Goal: Task Accomplishment & Management: Use online tool/utility

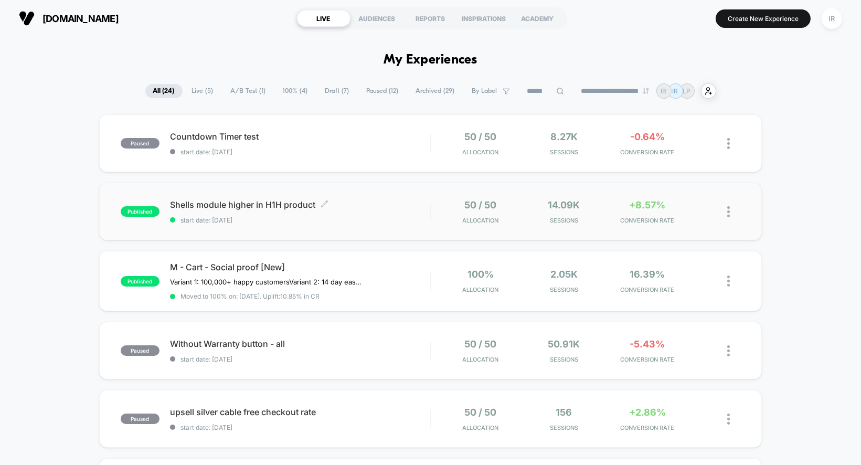
click at [386, 213] on div "Shells module higher in H1H product Click to edit experience details Click to e…" at bounding box center [300, 211] width 260 height 25
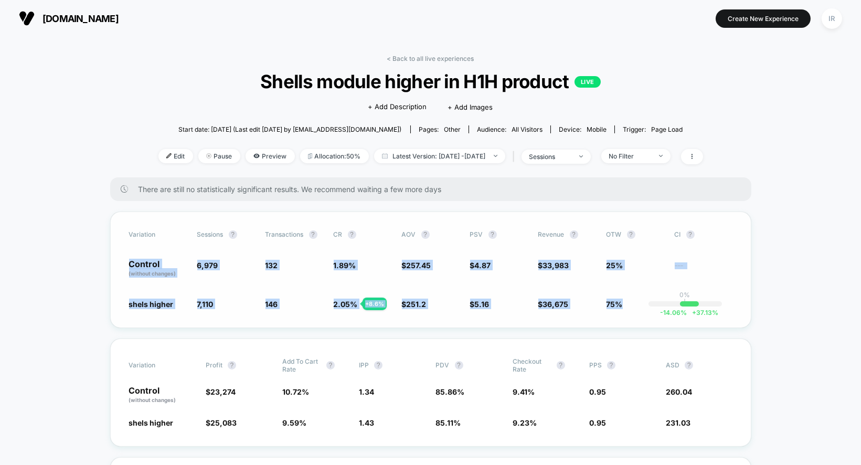
drag, startPoint x: 127, startPoint y: 259, endPoint x: 666, endPoint y: 317, distance: 542.3
click at [666, 317] on div "Variation Sessions ? Transactions ? CR ? AOV ? PSV ? Revenue ? OTW ? CI ? Contr…" at bounding box center [430, 269] width 641 height 116
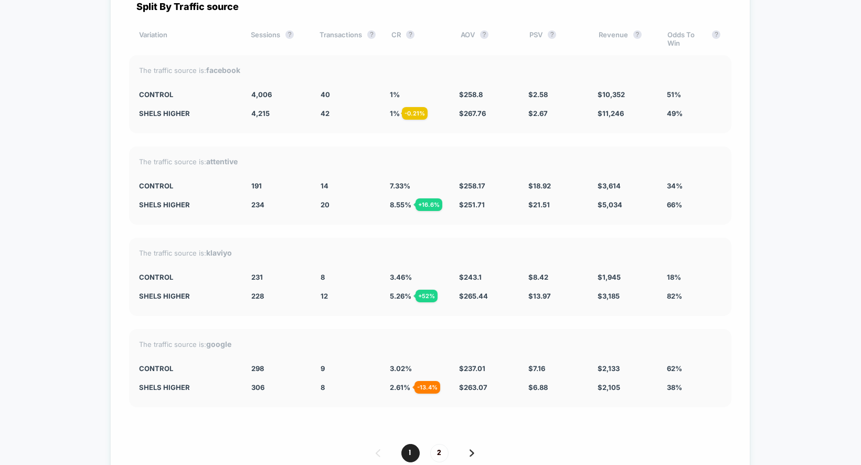
scroll to position [4896, 0]
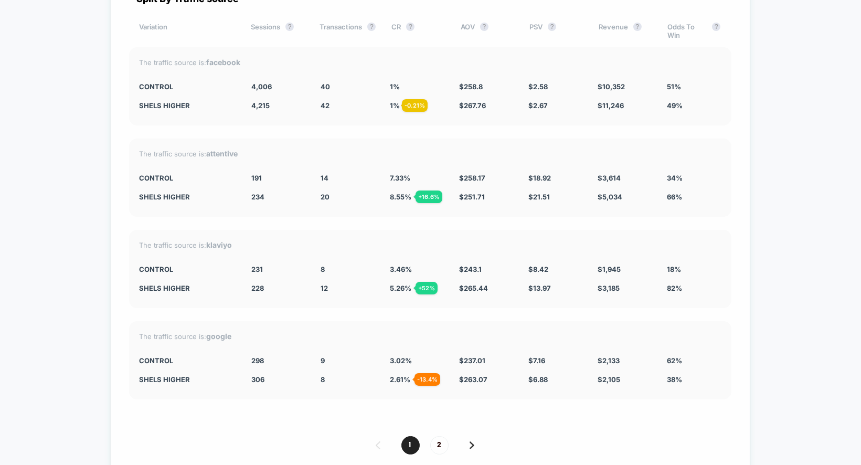
drag, startPoint x: 153, startPoint y: 56, endPoint x: 624, endPoint y: 324, distance: 542.2
click at [623, 324] on div "Split By Traffic source Variation Sessions ? Transactions ? CR ? AOV ? PSV ? Re…" at bounding box center [430, 233] width 640 height 518
drag, startPoint x: 689, startPoint y: 389, endPoint x: 296, endPoint y: 40, distance: 525.4
click at [296, 40] on div "Split By Traffic source Variation Sessions ? Transactions ? CR ? AOV ? PSV ? Re…" at bounding box center [430, 233] width 640 height 518
drag, startPoint x: 137, startPoint y: 73, endPoint x: 573, endPoint y: 116, distance: 438.0
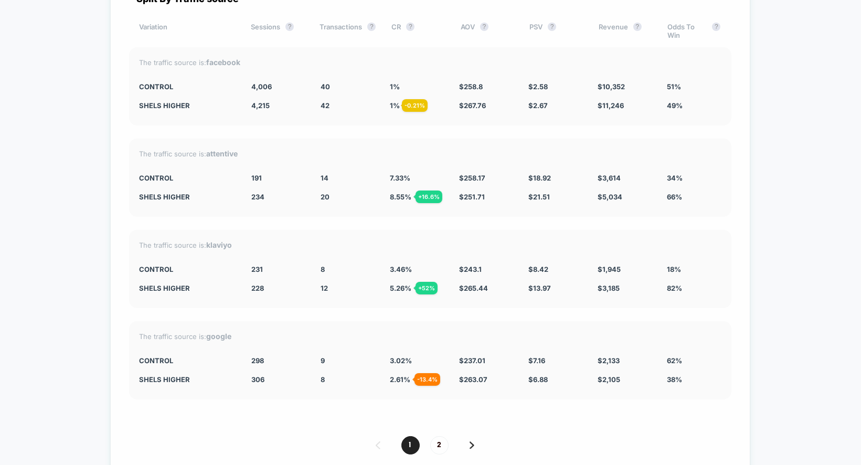
click at [573, 117] on div "Split By Traffic source Variation Sessions ? Transactions ? CR ? AOV ? PSV ? Re…" at bounding box center [430, 233] width 640 height 518
drag, startPoint x: 553, startPoint y: 73, endPoint x: 579, endPoint y: 140, distance: 71.9
click at [579, 140] on div "Split By Traffic source Variation Sessions ? Transactions ? CR ? AOV ? PSV ? Re…" at bounding box center [430, 233] width 640 height 518
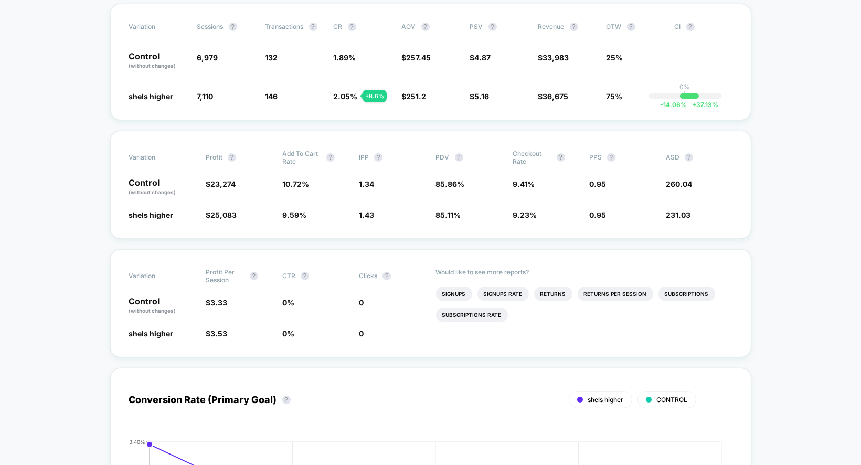
scroll to position [0, 0]
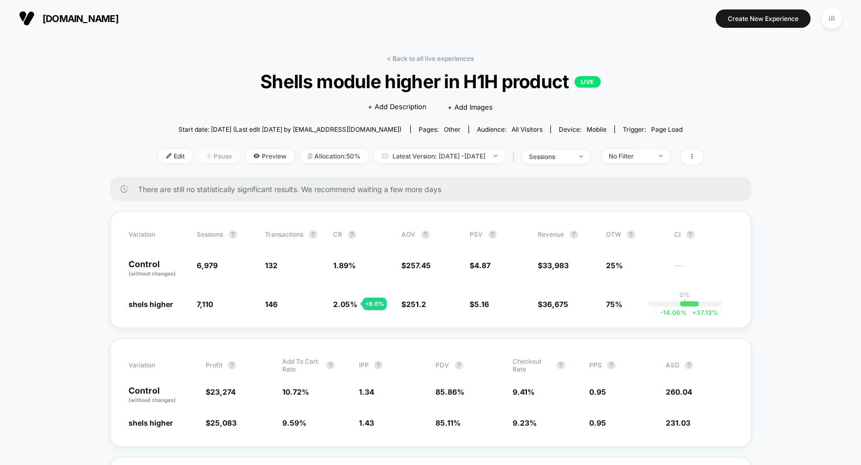
click at [212, 154] on span "Pause" at bounding box center [219, 156] width 42 height 14
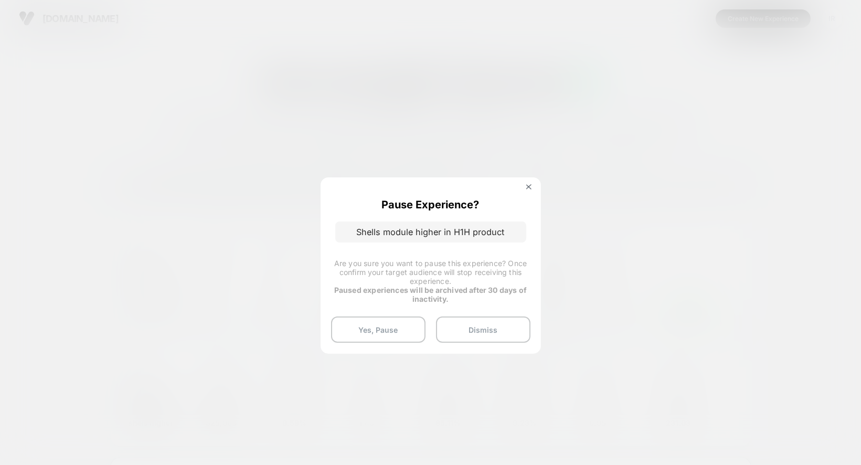
click at [213, 154] on div at bounding box center [430, 232] width 861 height 465
